Goal: Transaction & Acquisition: Purchase product/service

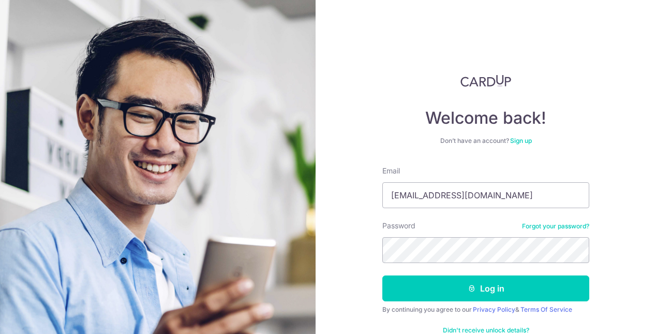
type input "priskohml@gmail.com"
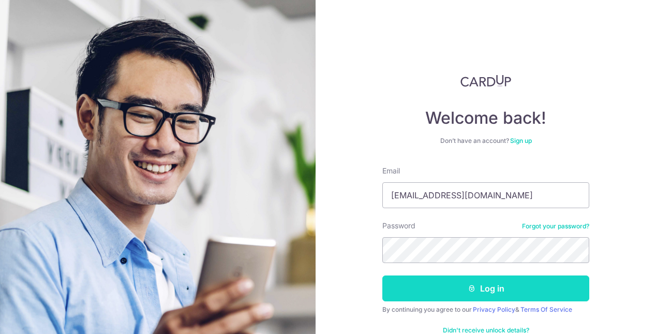
click at [423, 285] on button "Log in" at bounding box center [486, 288] width 207 height 26
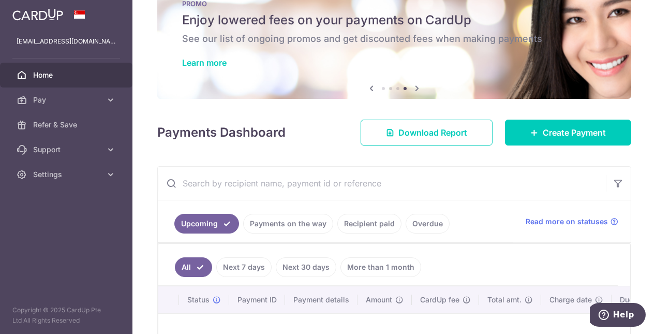
scroll to position [34, 0]
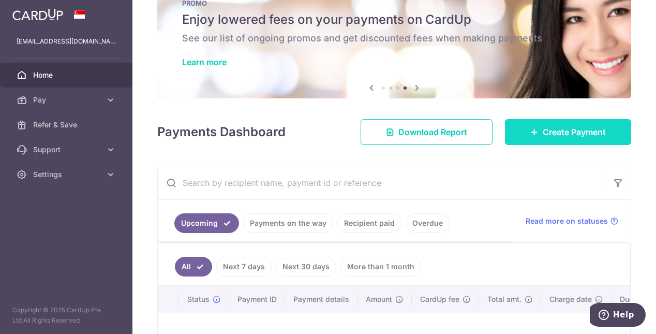
click at [546, 138] on span "Create Payment" at bounding box center [574, 132] width 63 height 12
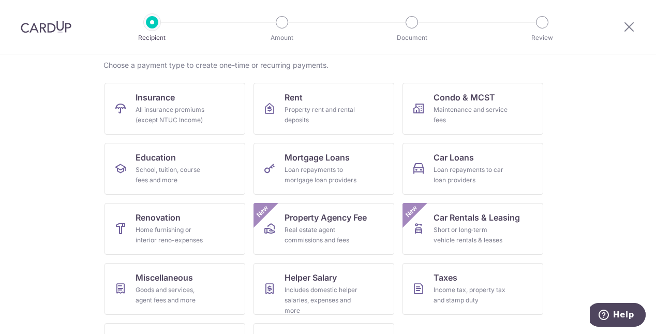
scroll to position [77, 0]
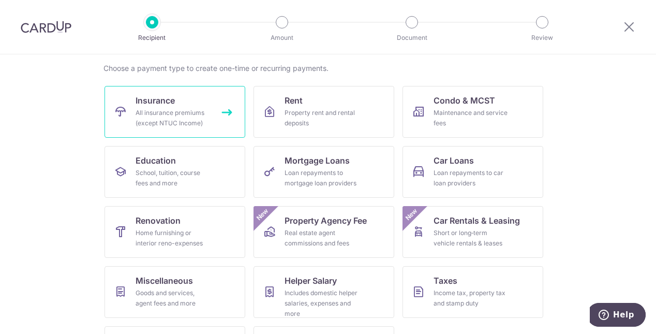
click at [155, 112] on div "All insurance premiums (except NTUC Income)" at bounding box center [173, 118] width 75 height 21
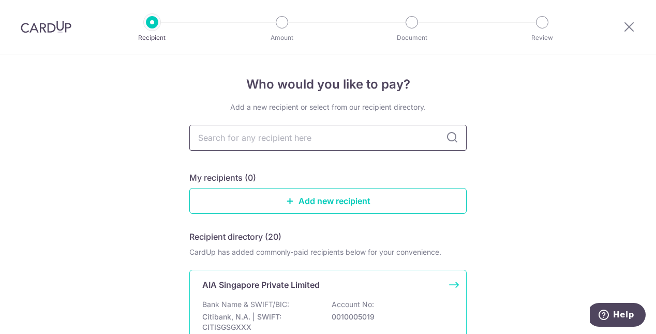
scroll to position [25, 0]
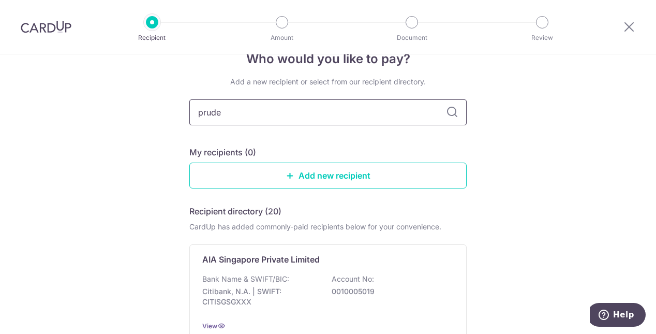
type input "pruden"
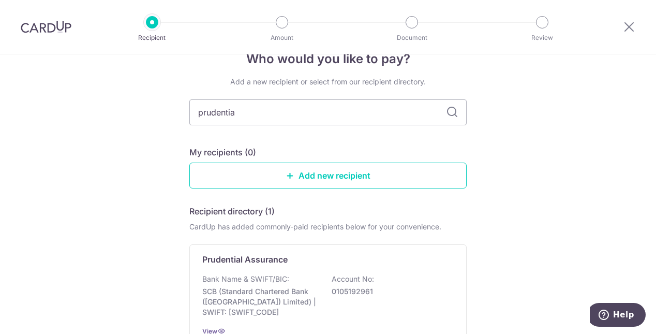
type input "prudential"
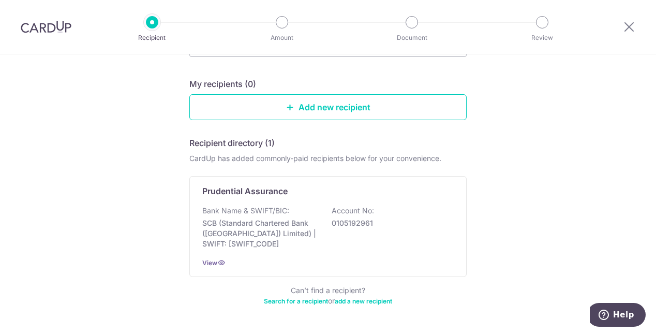
scroll to position [93, 0]
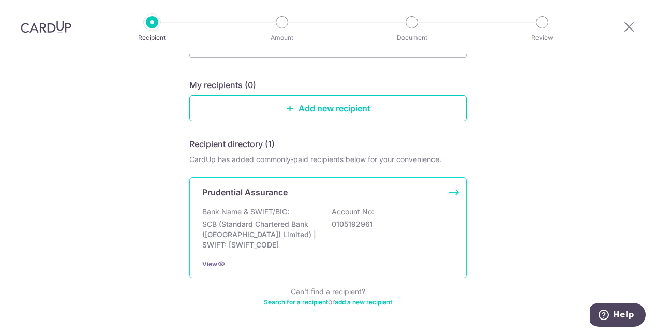
click at [216, 219] on p "SCB (Standard Chartered Bank (Singapore) Limited) | SWIFT: SCBLSG22XXX" at bounding box center [260, 234] width 116 height 31
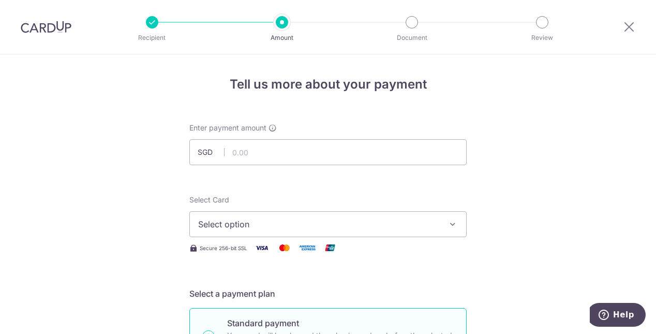
scroll to position [1, 0]
click at [150, 23] on div at bounding box center [152, 22] width 12 height 12
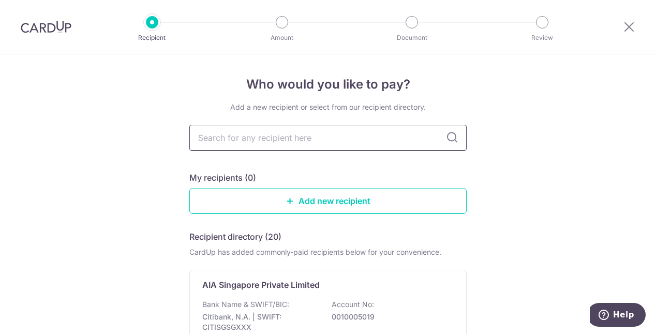
click at [280, 141] on input "text" at bounding box center [327, 138] width 277 height 26
type input "prudential"
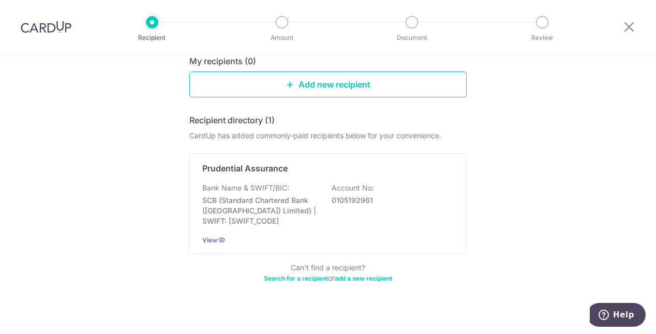
scroll to position [127, 0]
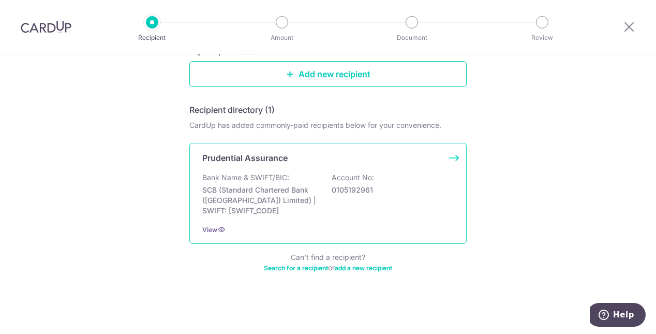
click at [276, 179] on p "Bank Name & SWIFT/BIC:" at bounding box center [245, 177] width 87 height 10
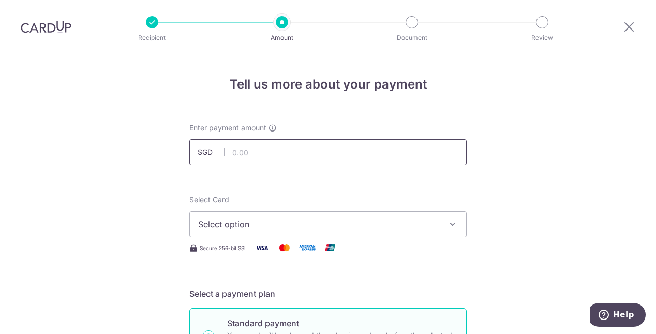
scroll to position [26, 0]
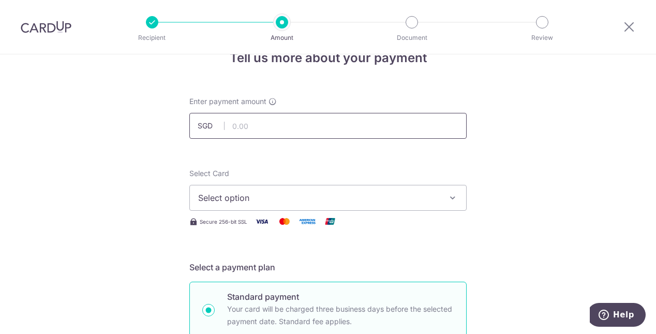
click at [306, 125] on input "text" at bounding box center [327, 126] width 277 height 26
paste input "2,510.90"
click at [277, 195] on span "Select option" at bounding box center [318, 198] width 241 height 12
type input "2,510.90"
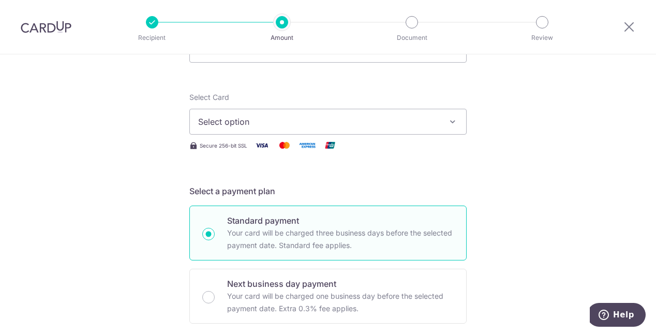
scroll to position [113, 0]
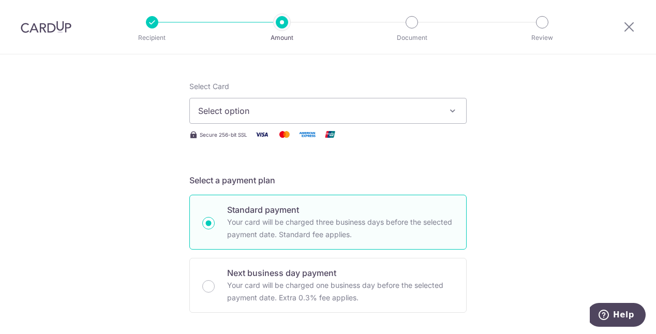
click at [315, 110] on span "Select option" at bounding box center [318, 111] width 241 height 12
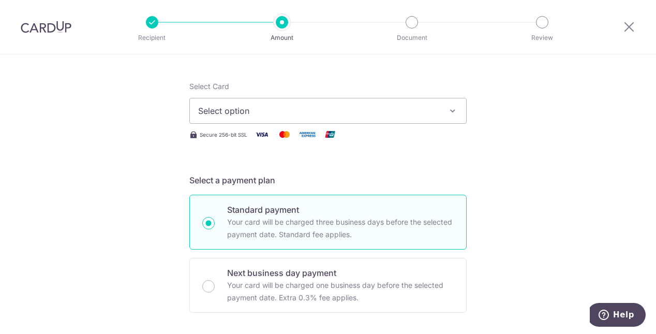
scroll to position [117, 0]
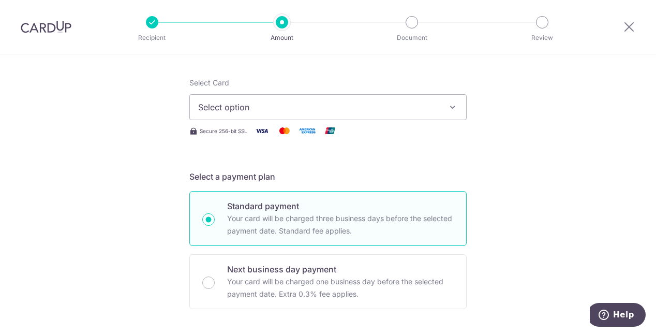
click at [275, 113] on span "Select option" at bounding box center [318, 107] width 241 height 12
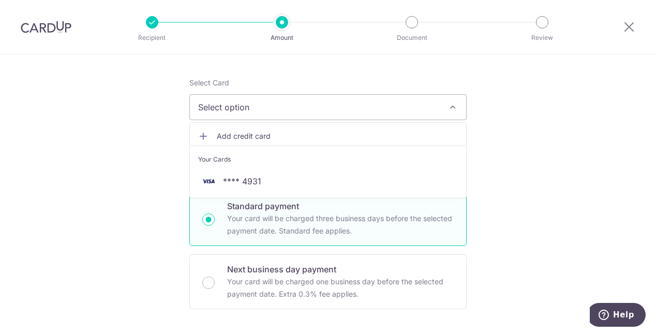
click at [213, 141] on link "Add credit card" at bounding box center [328, 136] width 276 height 19
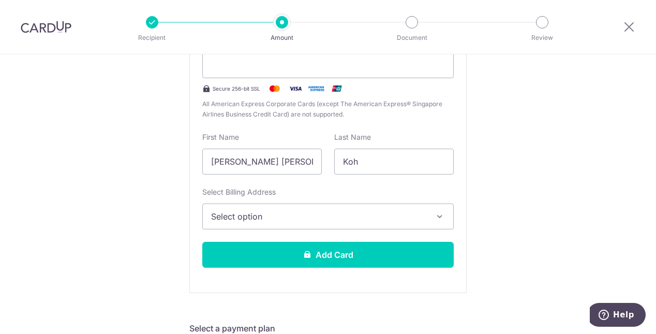
scroll to position [225, 0]
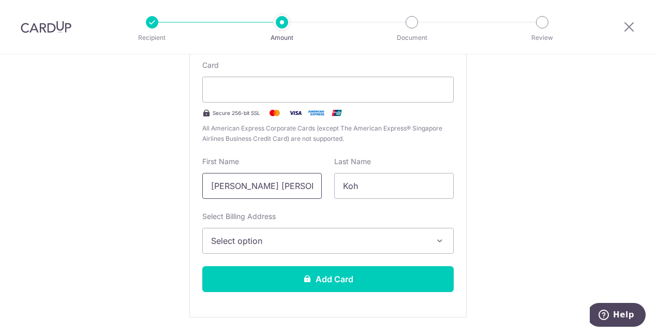
drag, startPoint x: 289, startPoint y: 186, endPoint x: 203, endPoint y: 186, distance: 85.4
click at [203, 186] on input "Mei Ling Priscilla" at bounding box center [262, 186] width 120 height 26
click at [326, 180] on div "First Name Mei Ling Priscilla" at bounding box center [262, 177] width 132 height 42
click at [294, 193] on input "Mei Ling Priscilla" at bounding box center [262, 186] width 120 height 26
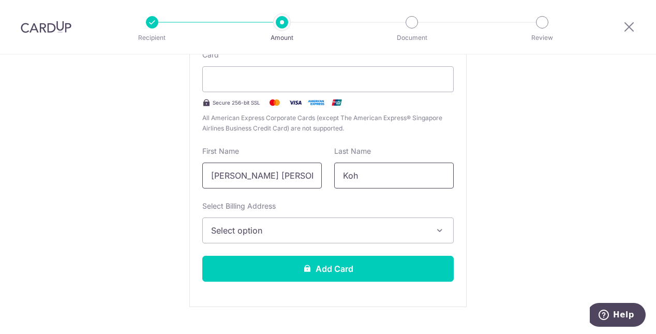
scroll to position [250, 0]
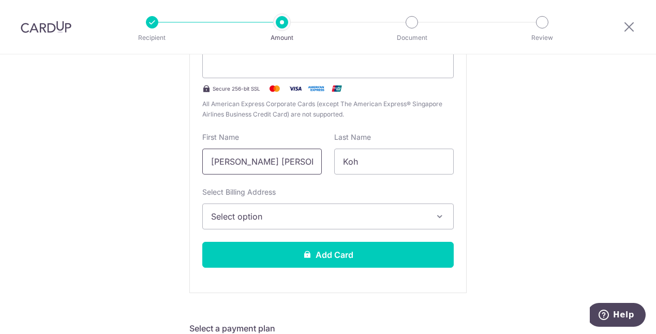
drag, startPoint x: 289, startPoint y: 158, endPoint x: 153, endPoint y: 163, distance: 136.3
type input "PRISCILLA"
drag, startPoint x: 368, startPoint y: 163, endPoint x: 308, endPoint y: 153, distance: 60.9
click at [308, 153] on div "First Name PRISCILLA Last Name Koh" at bounding box center [328, 153] width 264 height 42
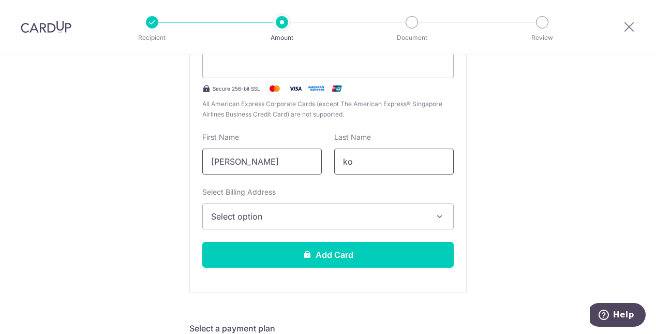
type input "k"
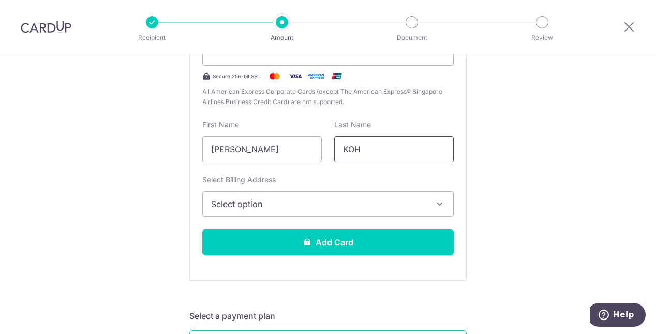
type input "KOH"
click at [264, 209] on span "Select option" at bounding box center [318, 204] width 215 height 12
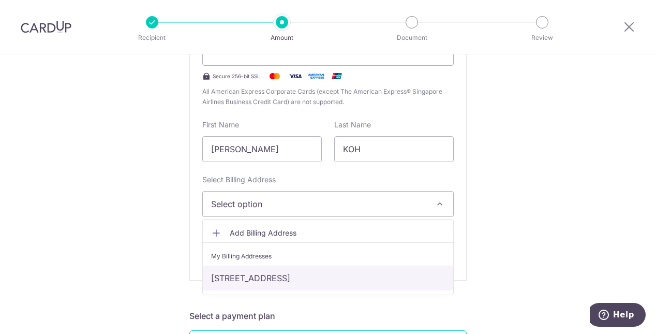
click at [269, 277] on link "Blk 836, #12-549, Hougang Central, Singapore, Singapore-530836" at bounding box center [328, 278] width 251 height 25
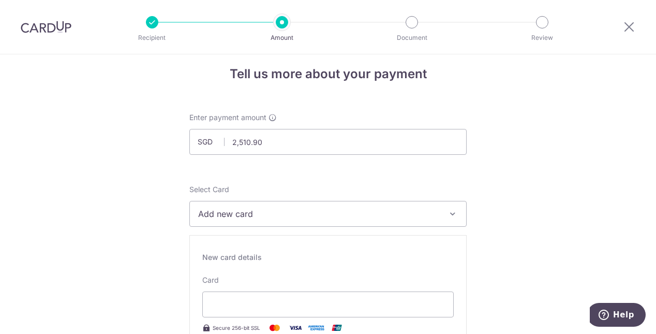
scroll to position [0, 0]
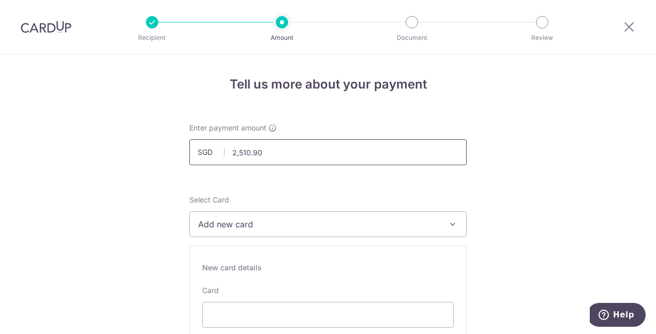
click at [271, 157] on input "2,510.90" at bounding box center [327, 152] width 277 height 26
click at [240, 153] on input "2,510.90" at bounding box center [327, 152] width 277 height 26
click at [320, 149] on input "2510.90" at bounding box center [327, 152] width 277 height 26
type input "2,510.90"
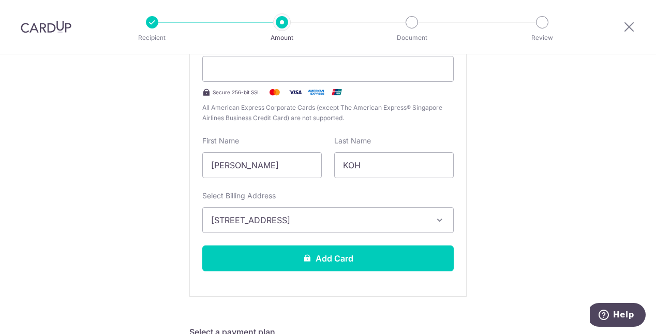
scroll to position [255, 0]
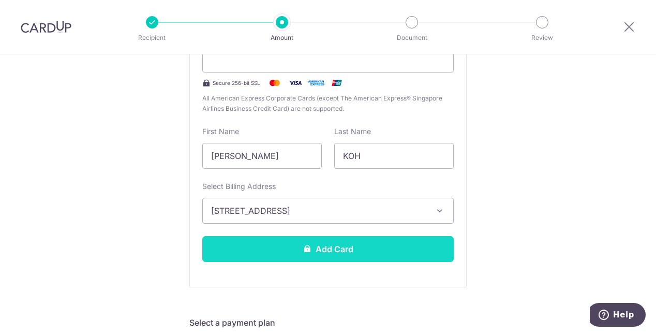
click at [401, 247] on button "Add Card" at bounding box center [328, 249] width 252 height 26
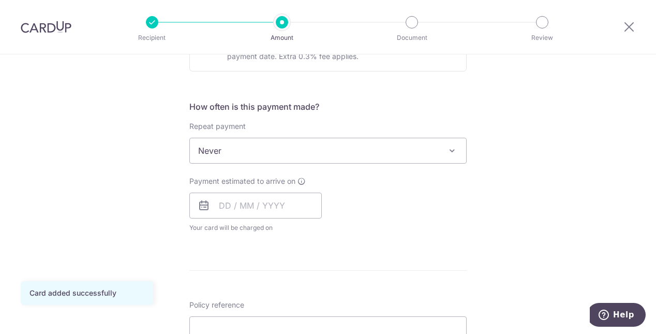
scroll to position [356, 0]
click at [425, 155] on span "Never" at bounding box center [328, 149] width 276 height 25
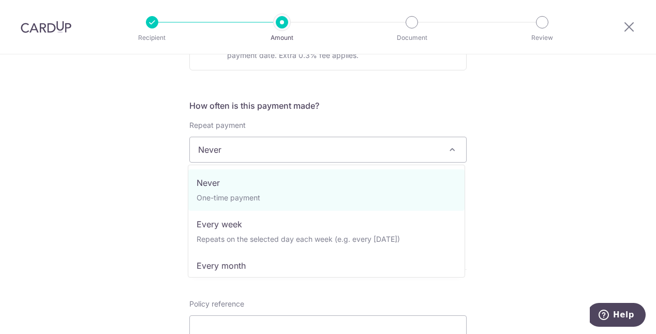
click at [504, 168] on div "Tell us more about your payment Enter payment amount SGD 2,510.90 2510.90 Card …" at bounding box center [328, 167] width 656 height 937
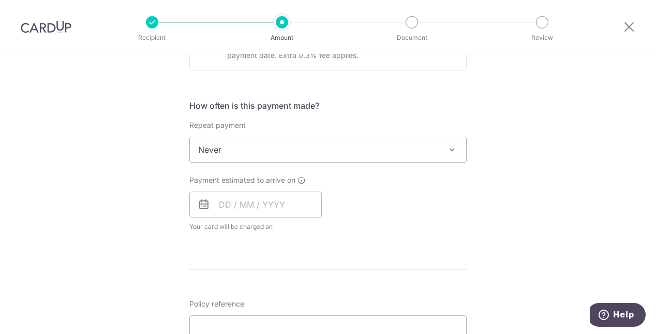
scroll to position [379, 0]
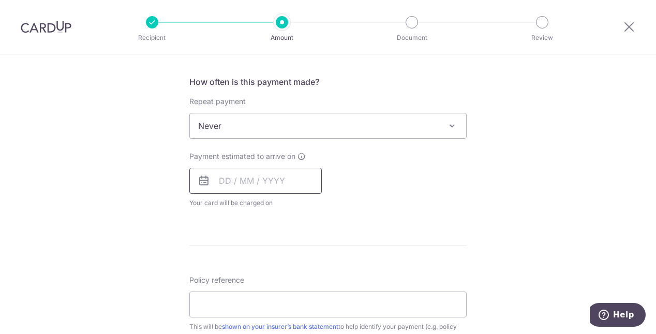
click at [220, 180] on input "text" at bounding box center [255, 181] width 133 height 26
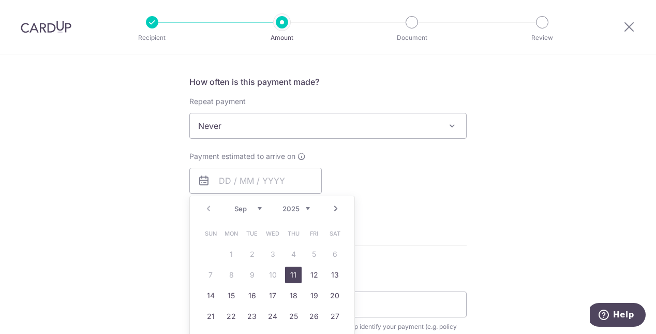
click at [295, 275] on link "11" at bounding box center [293, 275] width 17 height 17
type input "11/09/2025"
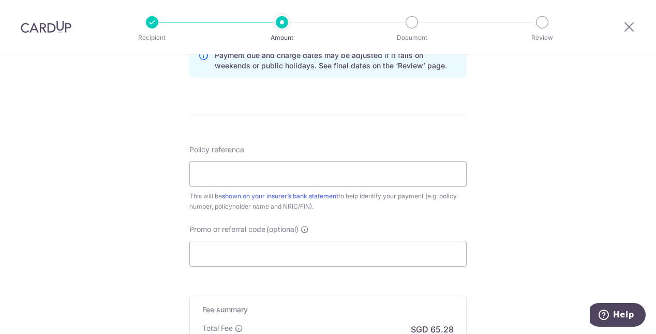
scroll to position [557, 0]
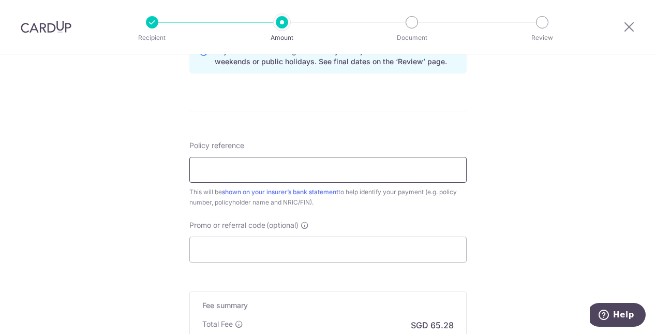
click at [371, 163] on input "Policy reference" at bounding box center [327, 170] width 277 height 26
paste input "62788926"
type input "62788926 97983721"
click at [272, 259] on input "Promo or referral code (optional)" at bounding box center [327, 250] width 277 height 26
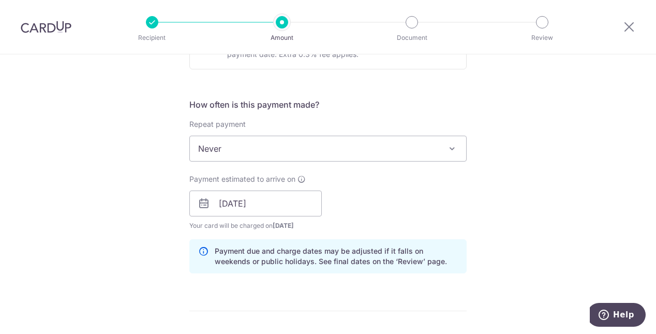
scroll to position [467, 0]
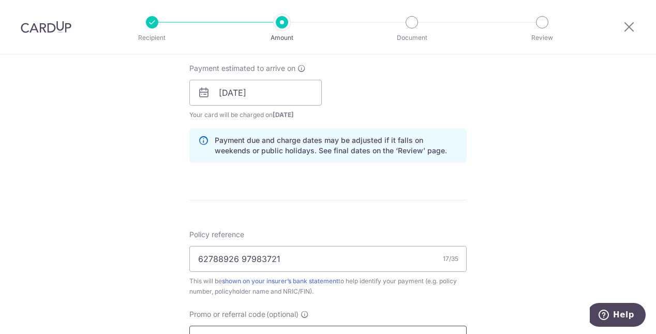
type input "MILELION"
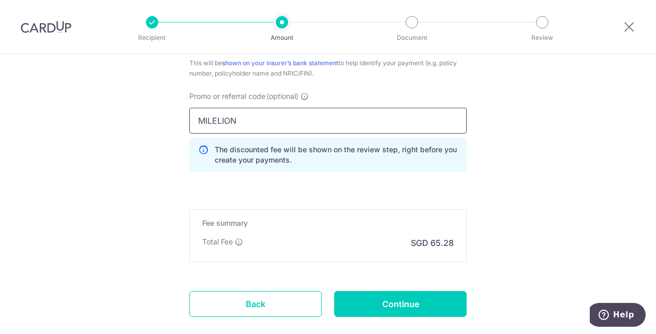
scroll to position [707, 0]
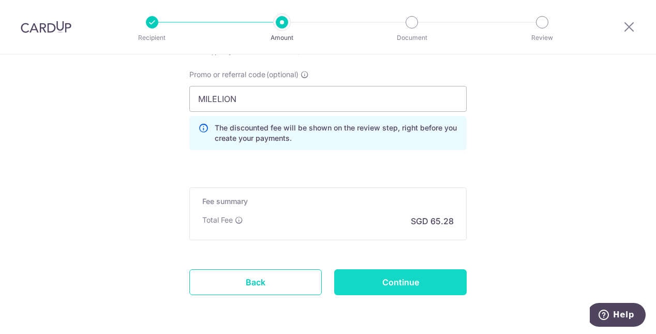
click at [426, 286] on input "Continue" at bounding box center [400, 282] width 133 height 26
type input "Create Schedule"
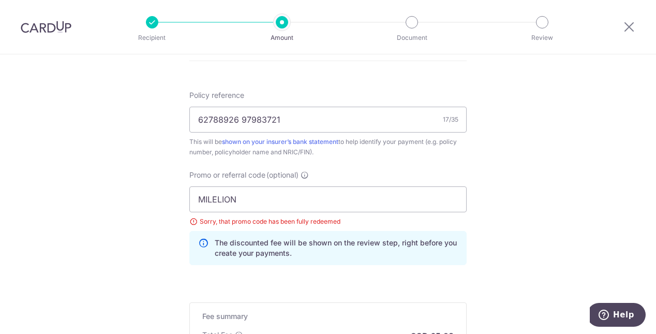
scroll to position [606, 0]
click at [239, 200] on input "MILELION" at bounding box center [327, 200] width 277 height 26
drag, startPoint x: 240, startPoint y: 201, endPoint x: 174, endPoint y: 197, distance: 65.4
click at [279, 204] on input "MILELION" at bounding box center [327, 200] width 277 height 26
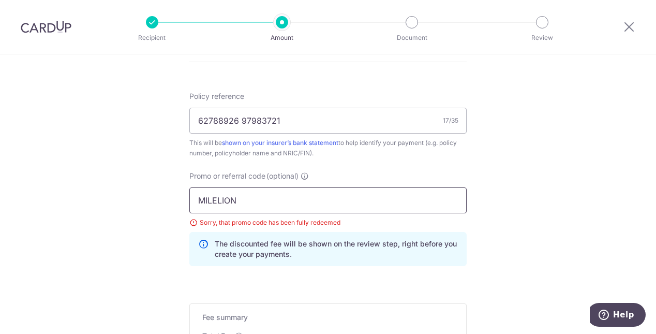
click at [251, 201] on input "MILELION" at bounding box center [327, 200] width 277 height 26
drag, startPoint x: 238, startPoint y: 202, endPoint x: 182, endPoint y: 202, distance: 56.4
click at [183, 202] on div "Promo or referral code (optional) MILELION Sorry, that promo code has been full…" at bounding box center [328, 223] width 290 height 104
paste input "OFF225"
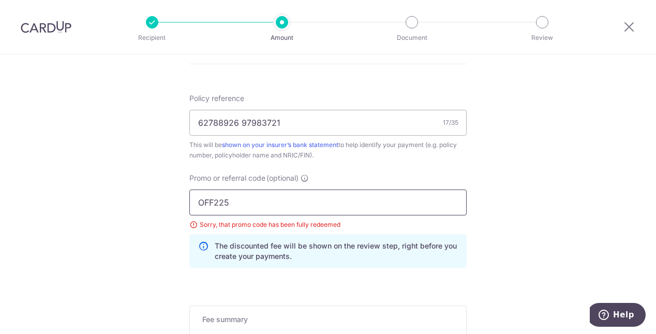
scroll to position [604, 0]
type input "OFF225"
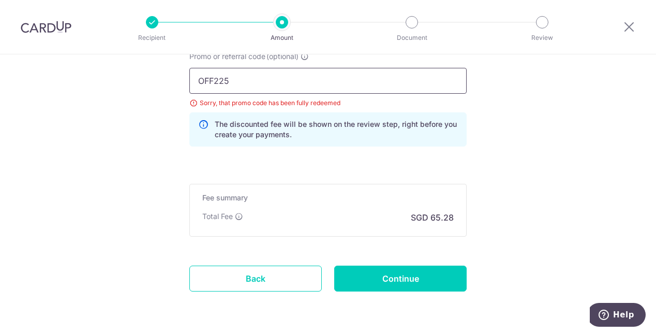
scroll to position [747, 0]
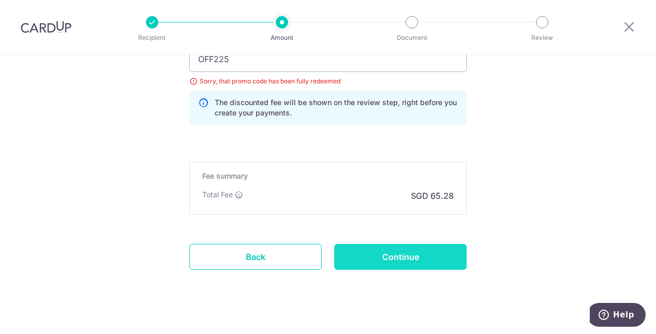
click at [405, 256] on input "Continue" at bounding box center [400, 257] width 133 height 26
type input "Update Schedule"
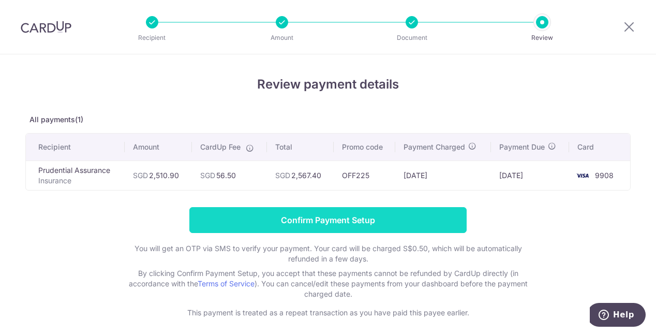
click at [364, 216] on input "Confirm Payment Setup" at bounding box center [327, 220] width 277 height 26
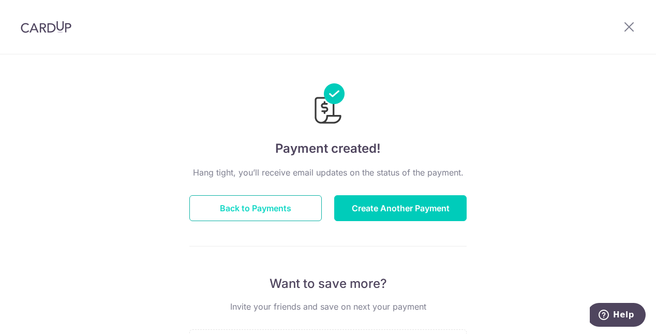
click at [287, 210] on button "Back to Payments" at bounding box center [255, 208] width 133 height 26
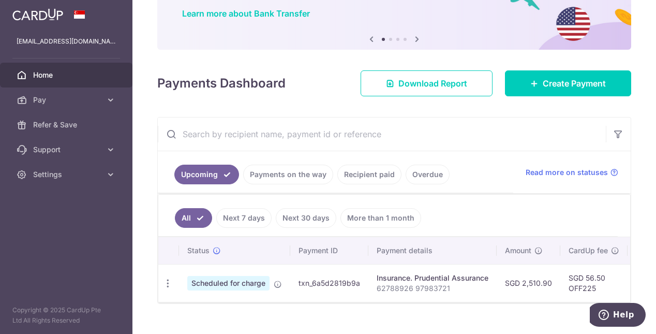
scroll to position [105, 0]
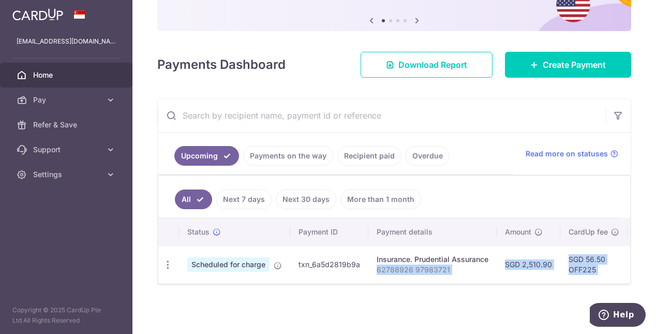
drag, startPoint x: 385, startPoint y: 279, endPoint x: 460, endPoint y: 288, distance: 75.6
click at [460, 288] on div "× Pause Schedule Pause all future payments in this series Pause just this one p…" at bounding box center [395, 167] width 524 height 334
click at [418, 311] on div "× Pause Schedule Pause all future payments in this series Pause just this one p…" at bounding box center [395, 167] width 524 height 334
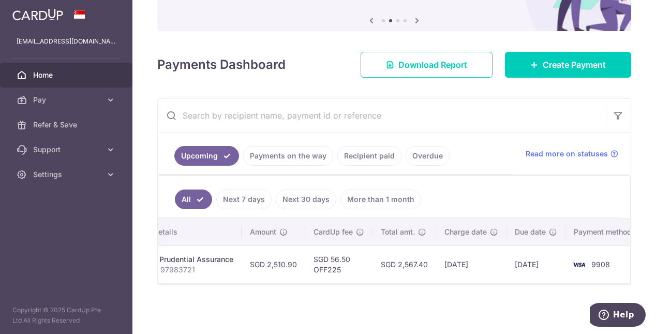
scroll to position [0, 268]
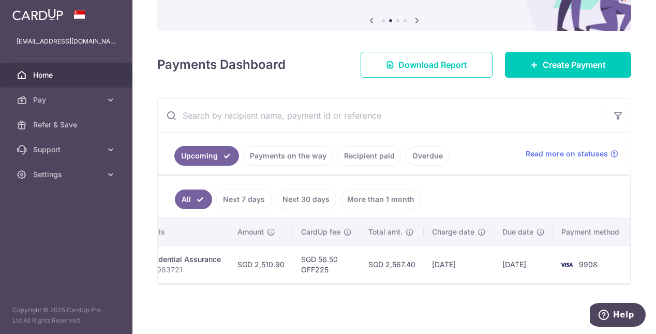
drag, startPoint x: 599, startPoint y: 283, endPoint x: 565, endPoint y: 276, distance: 34.8
click at [565, 276] on div "Status Payment ID Payment details Amount CardUp fee Total amt. Charge date Due …" at bounding box center [394, 251] width 472 height 66
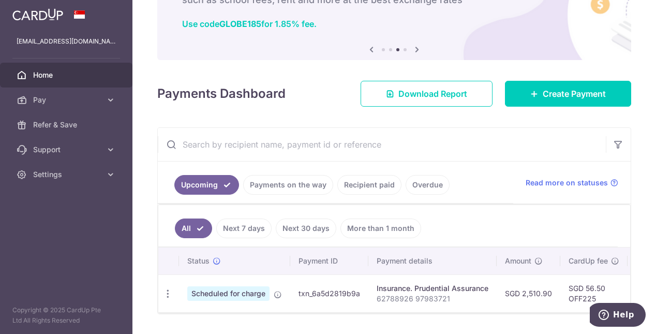
scroll to position [0, 0]
